Goal: Task Accomplishment & Management: Manage account settings

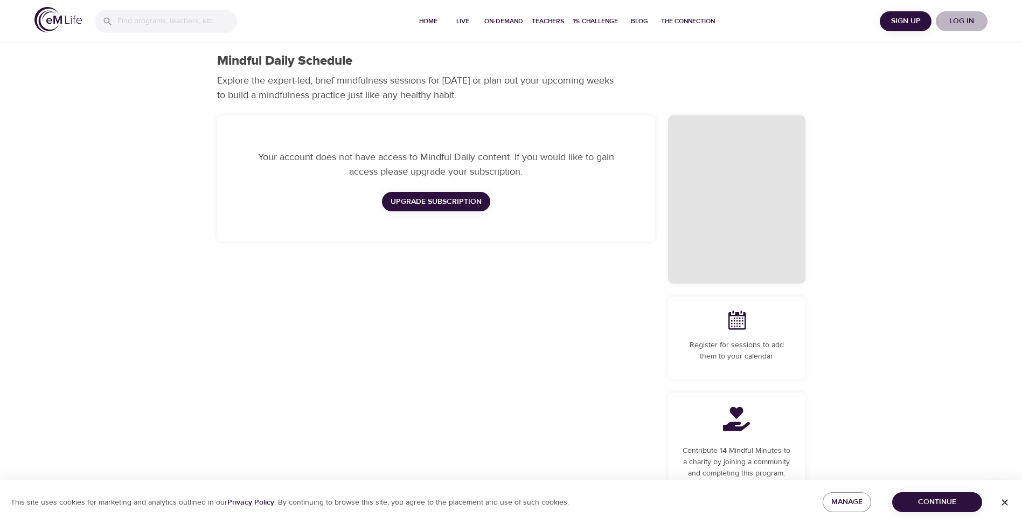
click at [503, 20] on span "Log in" at bounding box center [961, 21] width 43 height 13
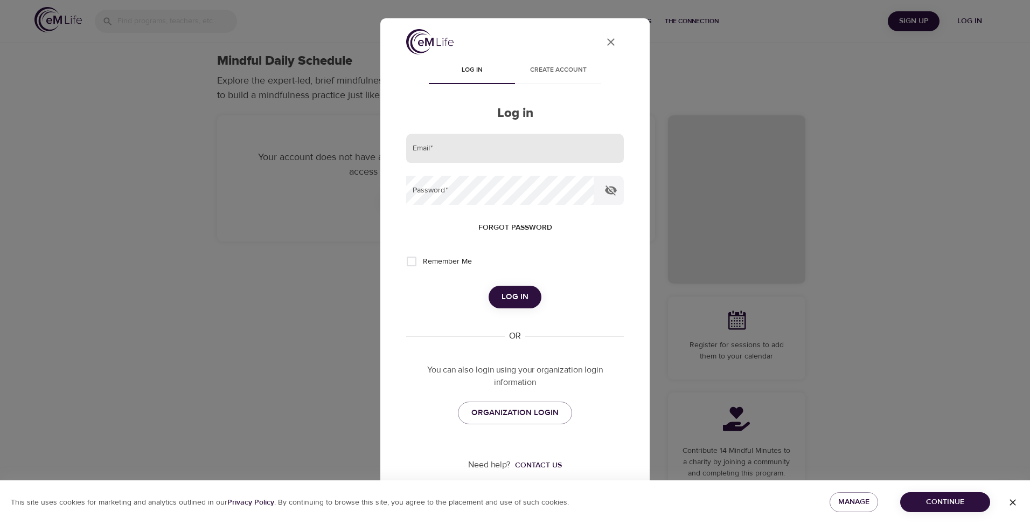
click at [497, 155] on input "email" at bounding box center [515, 148] width 218 height 29
drag, startPoint x: 516, startPoint y: 156, endPoint x: 290, endPoint y: 193, distance: 228.2
click at [290, 193] on div "User Profile Log in Create account Log in Email   * [EMAIL_ADDRESS][PERSON_NAME…" at bounding box center [515, 262] width 1030 height 524
type input "[EMAIL_ADDRESS][DOMAIN_NAME]"
click at [408, 260] on input "Remember Me" at bounding box center [411, 261] width 23 height 23
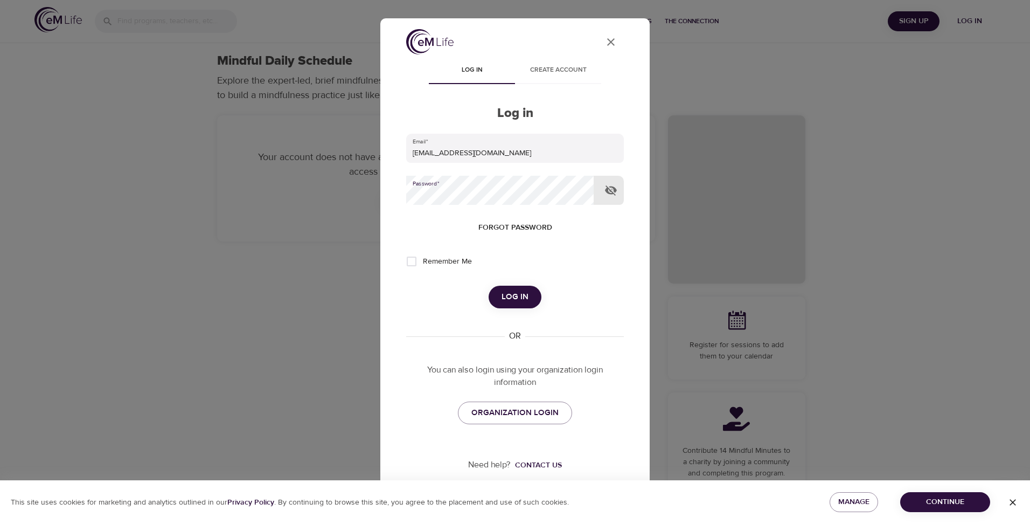
checkbox input "true"
click at [495, 293] on button "Log in" at bounding box center [515, 297] width 53 height 23
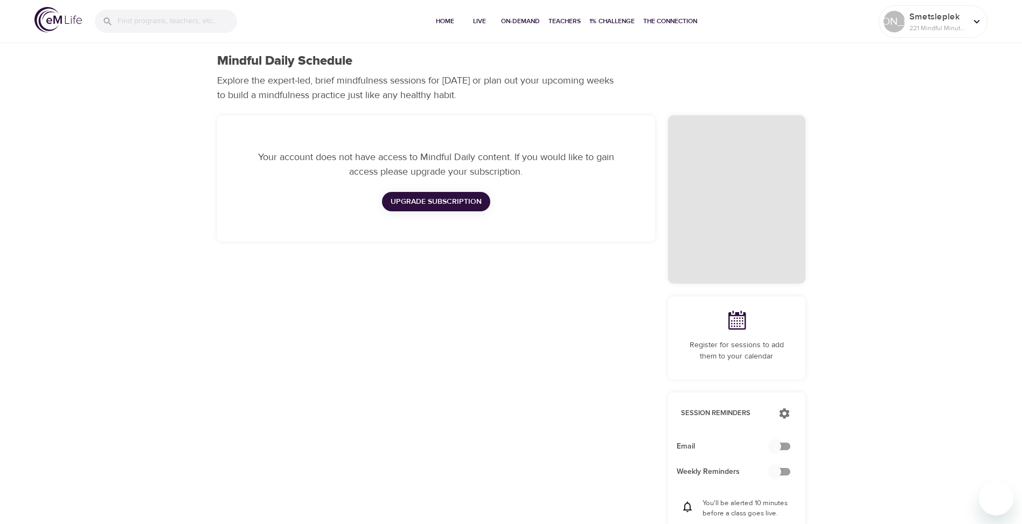
checkbox input "true"
click at [503, 31] on p "221 Mindful Minutes" at bounding box center [937, 28] width 57 height 10
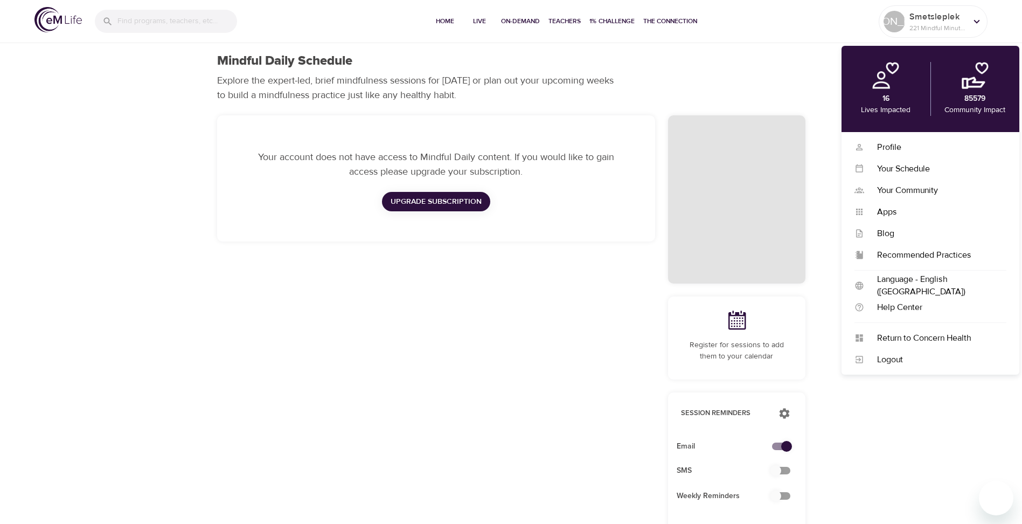
click at [503, 90] on div "85579 Community Impact" at bounding box center [975, 89] width 89 height 54
click at [503, 85] on img at bounding box center [975, 75] width 27 height 27
click at [503, 86] on img at bounding box center [885, 75] width 27 height 27
drag, startPoint x: 934, startPoint y: 240, endPoint x: 887, endPoint y: 212, distance: 53.9
click at [503, 212] on div "Profile Profile Your Schedule Your Schedule Your Community Your Community Apps …" at bounding box center [931, 253] width 178 height 242
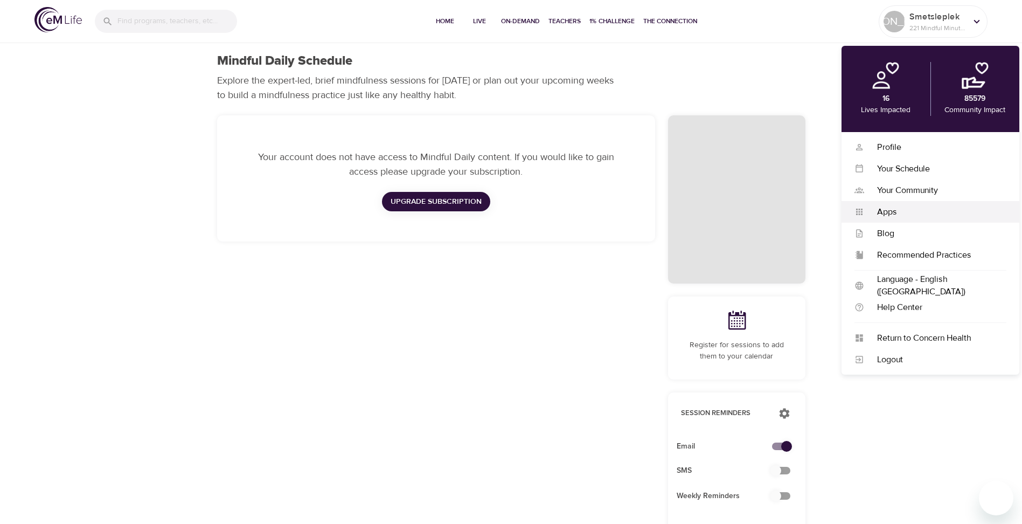
drag, startPoint x: 887, startPoint y: 212, endPoint x: 863, endPoint y: 210, distance: 24.3
click at [503, 210] on icon "Apps" at bounding box center [859, 212] width 10 height 10
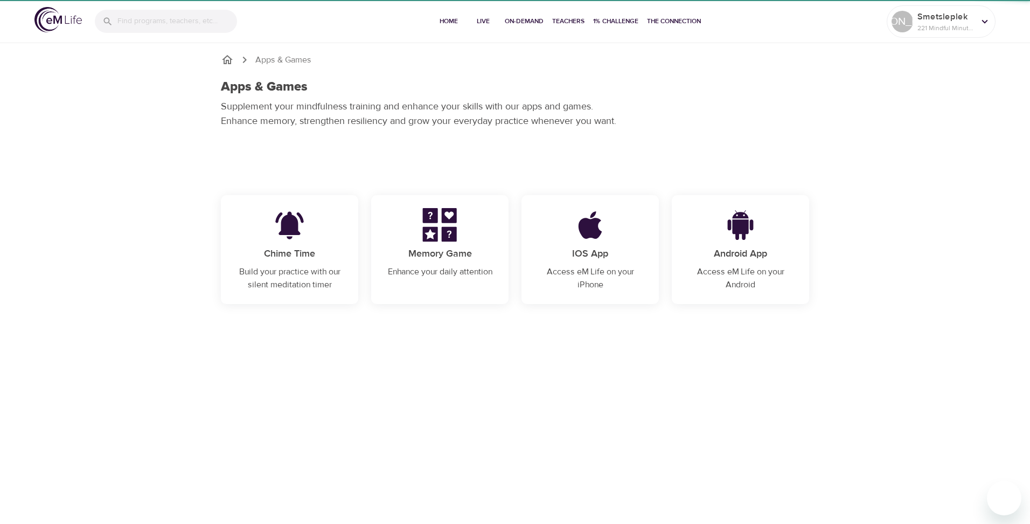
click at [503, 210] on div "Apps & Games Apps & Games Supplement your mindfulness training and enhance your…" at bounding box center [515, 155] width 1030 height 310
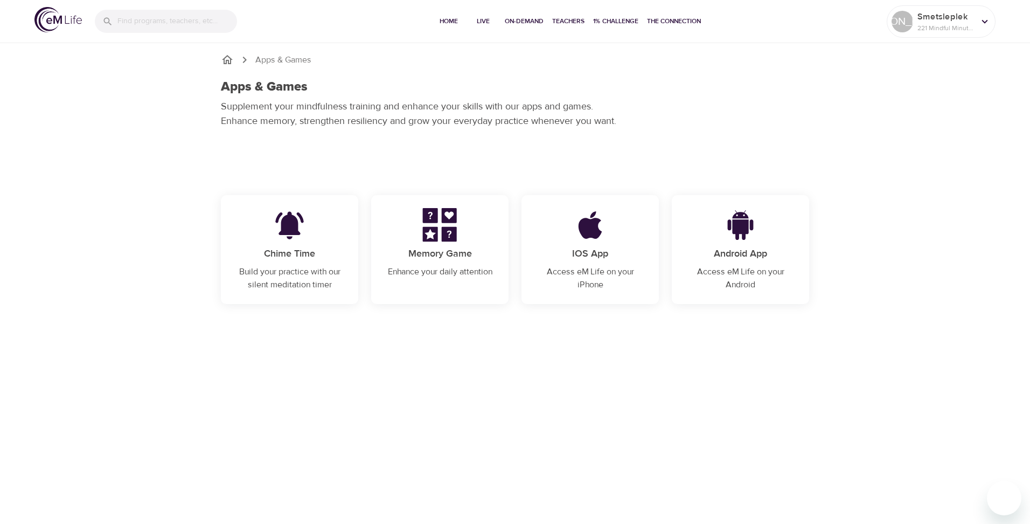
click at [503, 255] on p "IOS App" at bounding box center [590, 253] width 112 height 15
